Goal: Navigation & Orientation: Go to known website

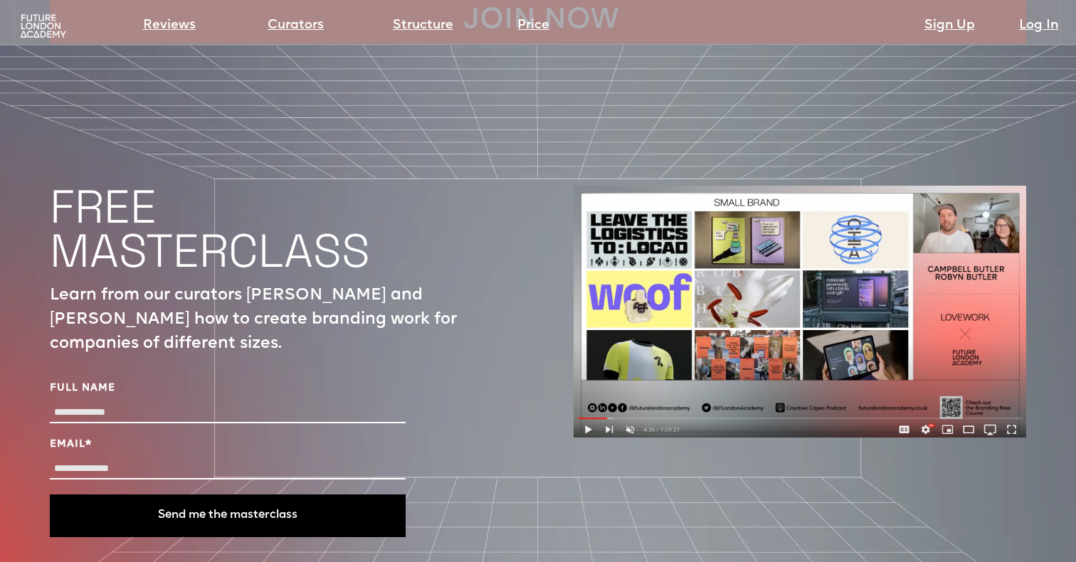
scroll to position [5024, 0]
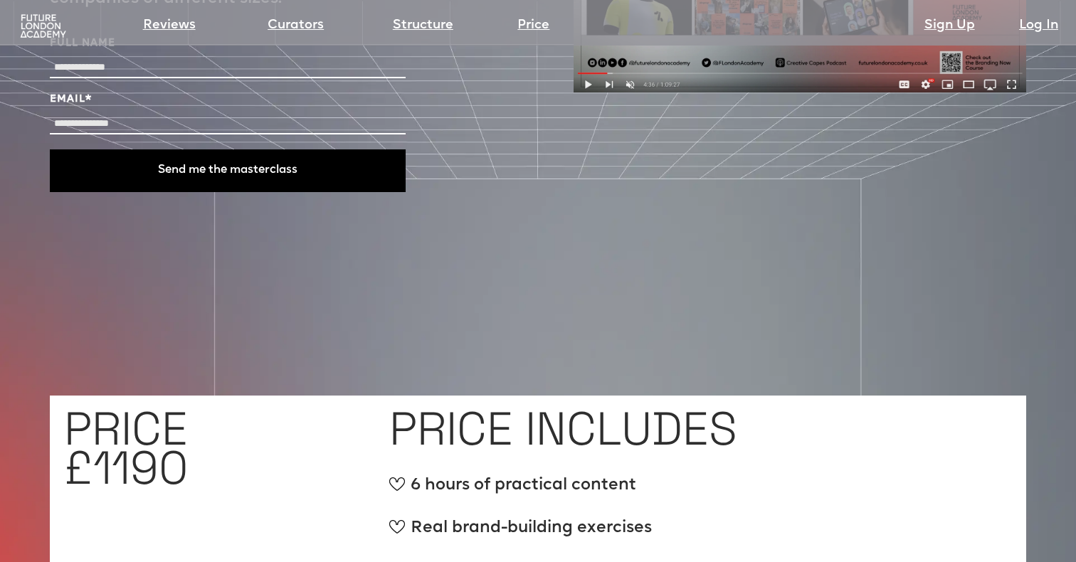
click at [38, 11] on div "Reviews Curators Structure Price Sign Up Log In" at bounding box center [538, 17] width 1062 height 28
click at [38, 21] on img at bounding box center [43, 27] width 51 height 26
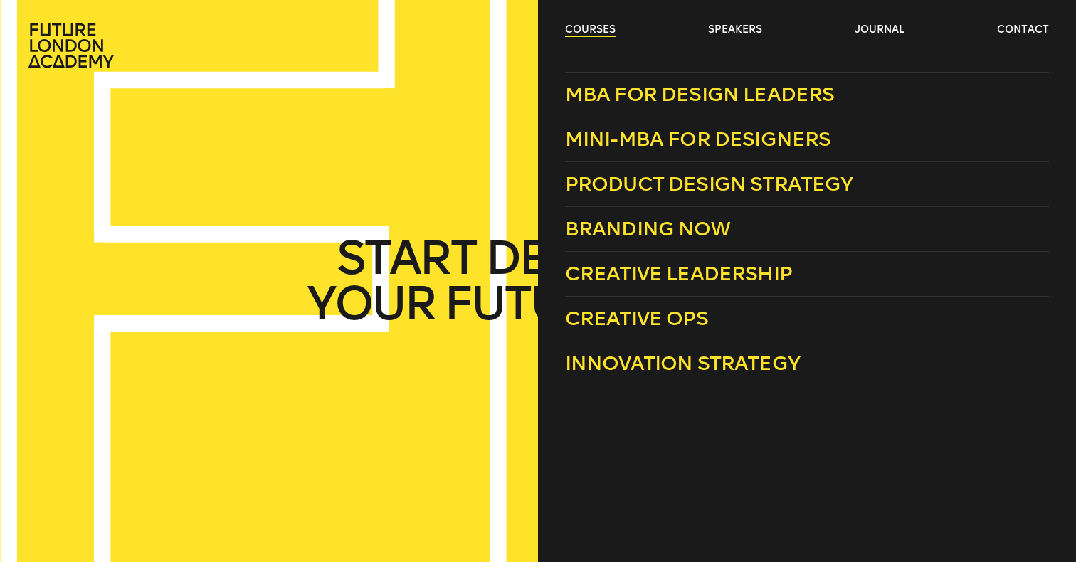
click at [590, 34] on link "courses" at bounding box center [590, 30] width 51 height 14
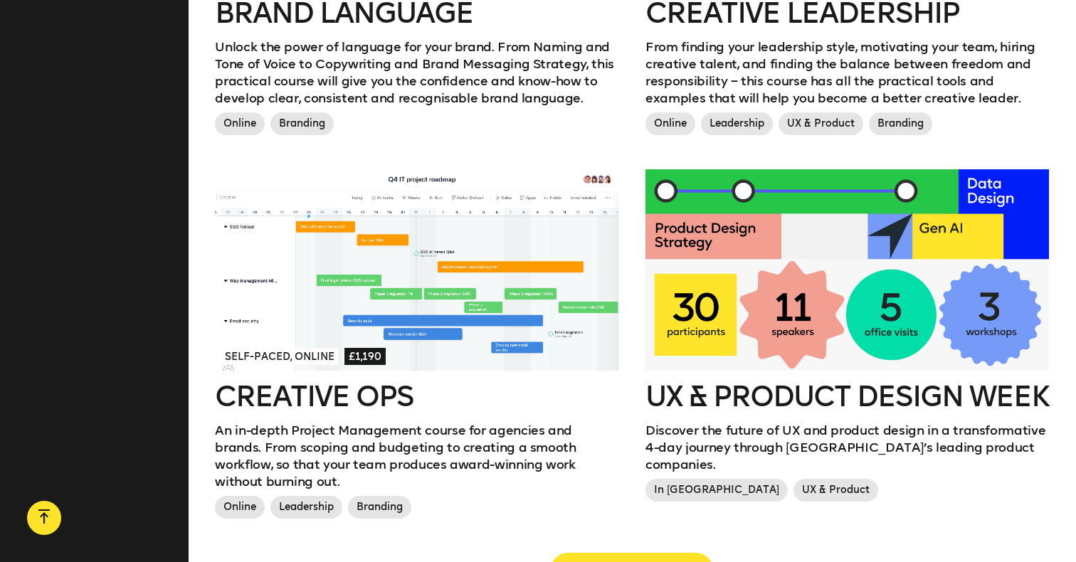
scroll to position [1482, 0]
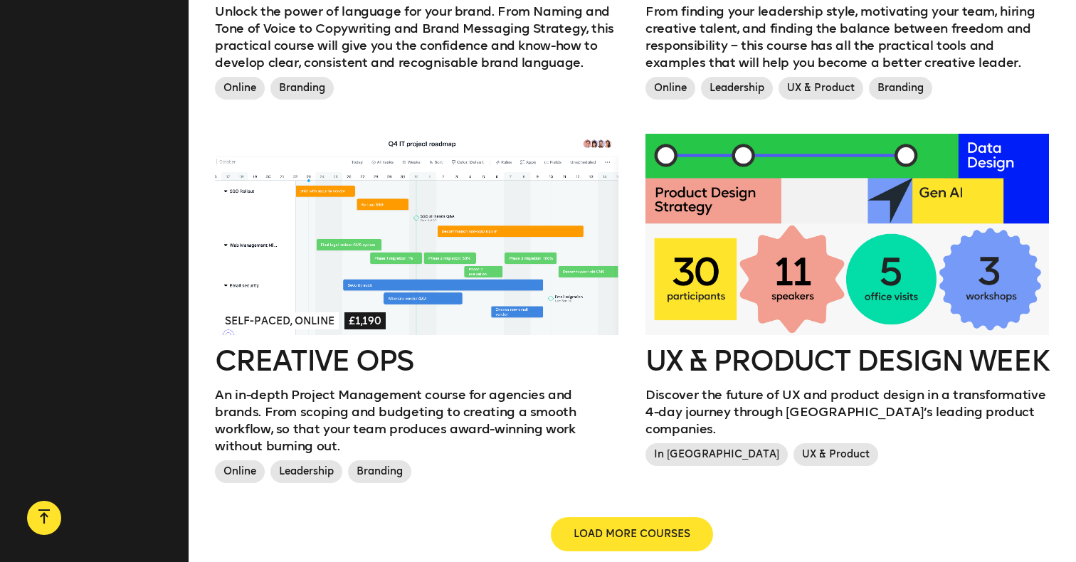
click at [498, 251] on div at bounding box center [417, 235] width 404 height 202
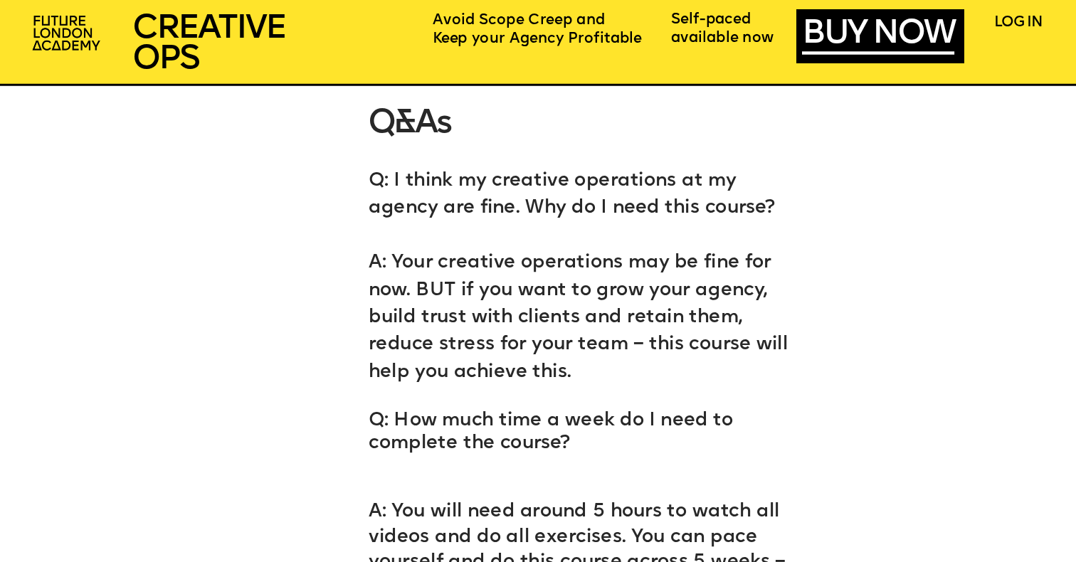
scroll to position [7562, 0]
